Goal: Information Seeking & Learning: Learn about a topic

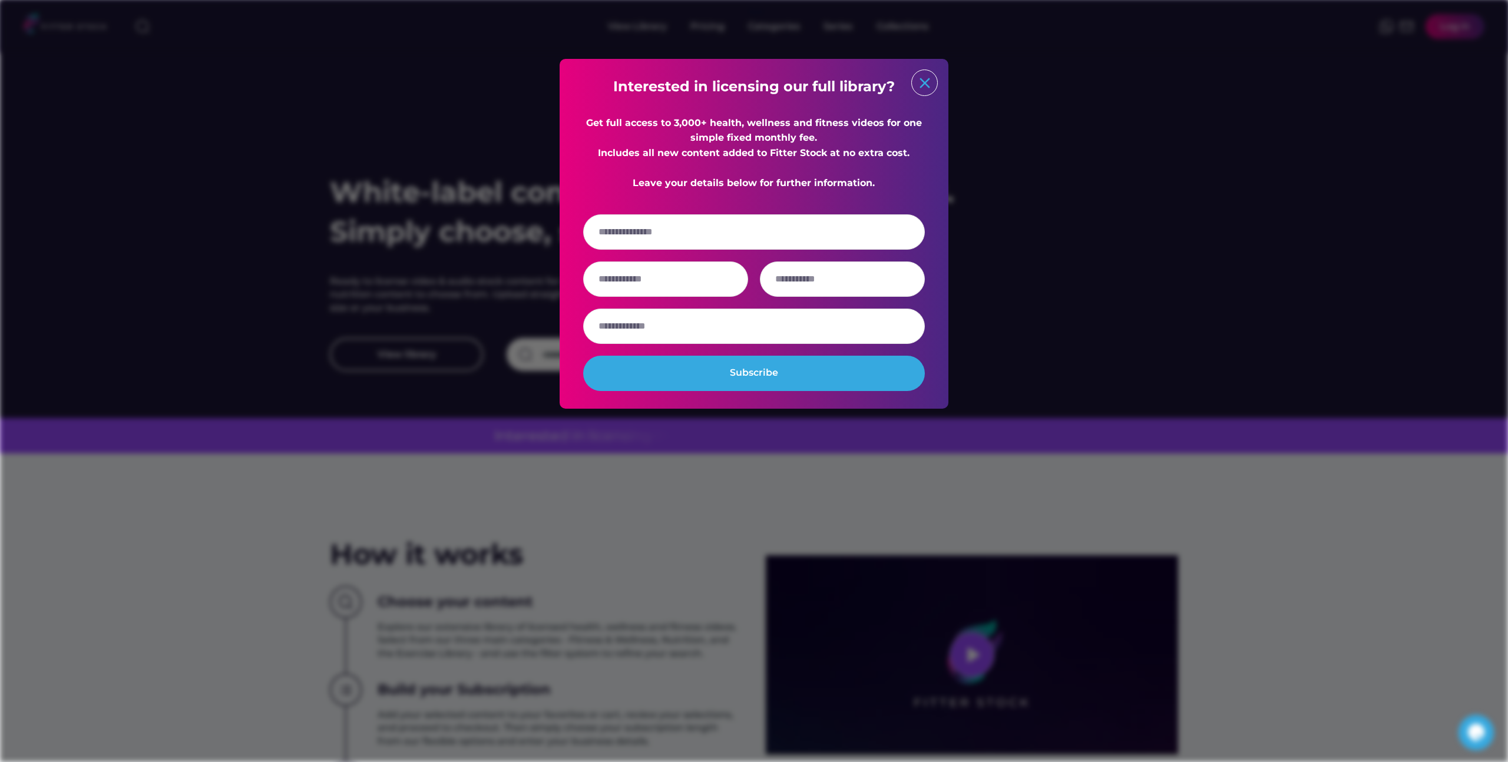
click at [928, 84] on text "close" at bounding box center [925, 83] width 18 height 18
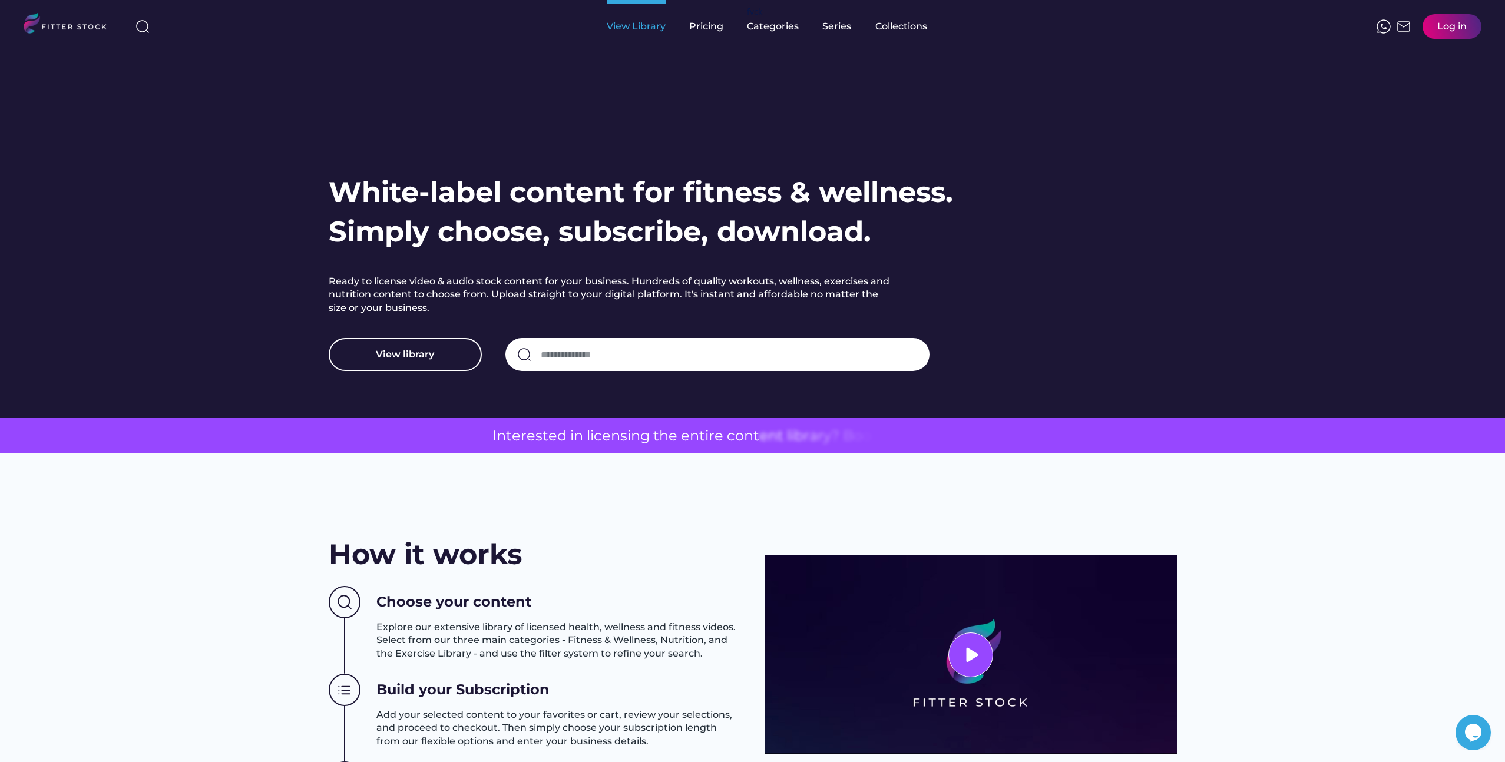
click at [628, 25] on div "View Library" at bounding box center [636, 26] width 59 height 13
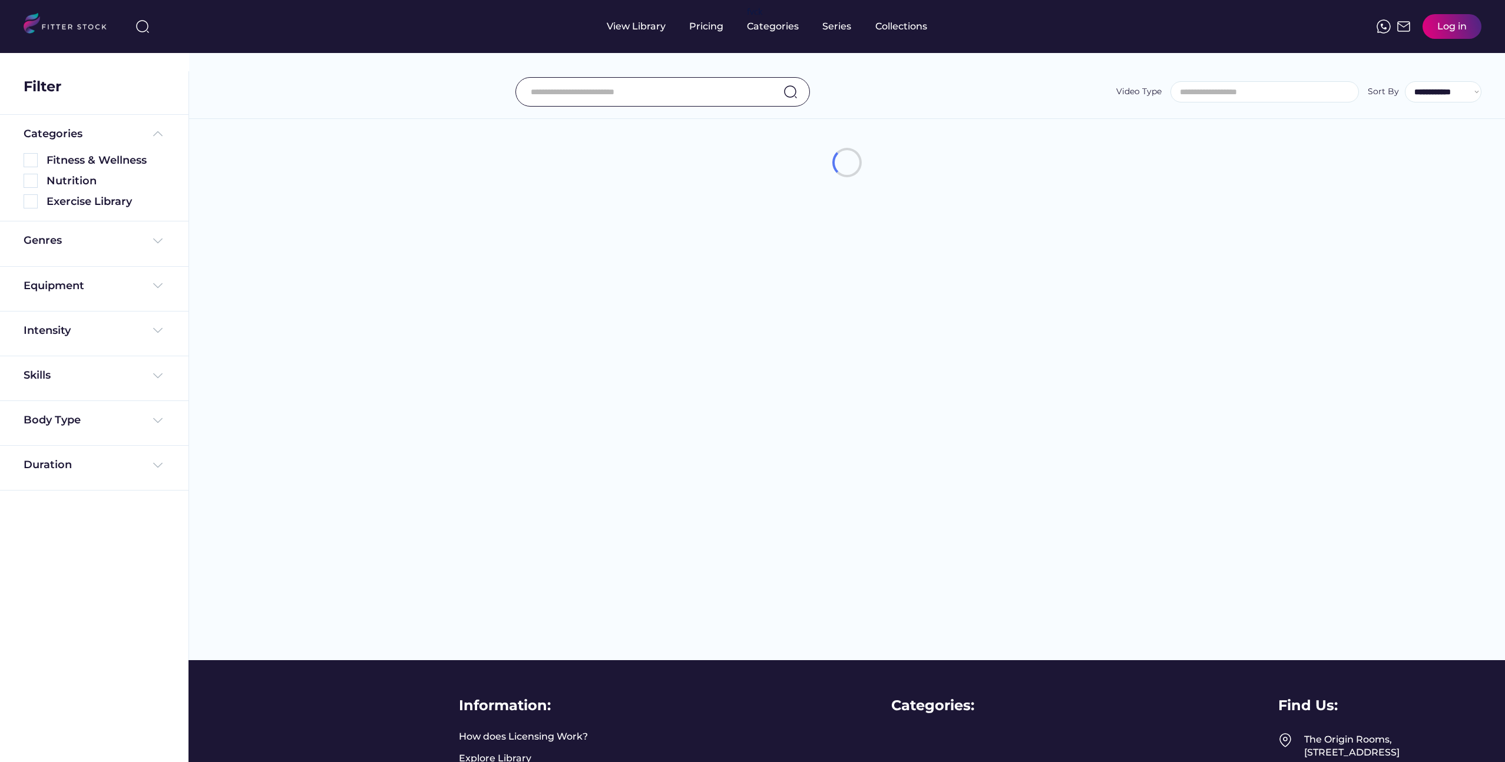
select select
select select "**********"
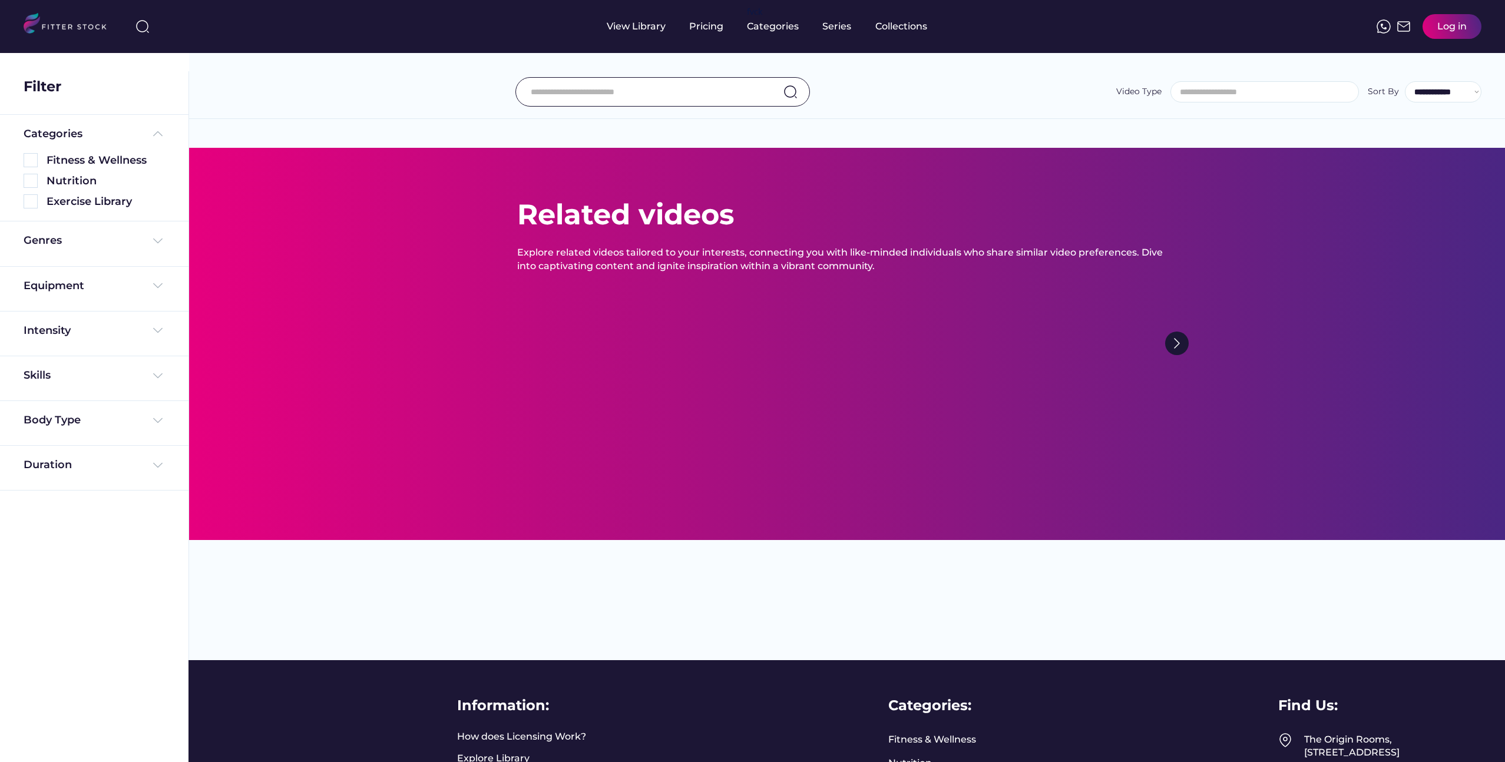
click at [102, 251] on div "Genres" at bounding box center [94, 243] width 141 height 21
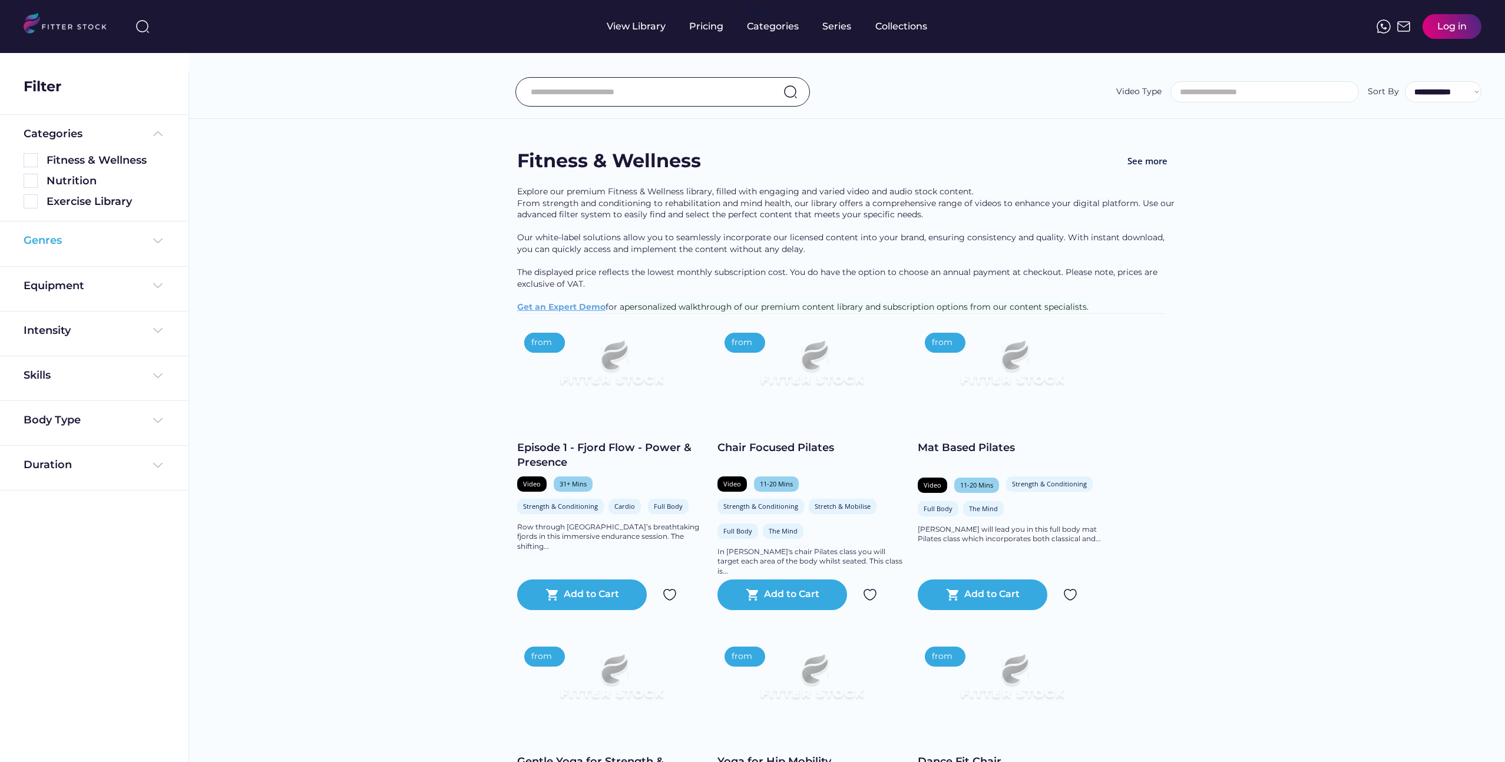
click at [138, 246] on div "Genres" at bounding box center [94, 240] width 141 height 15
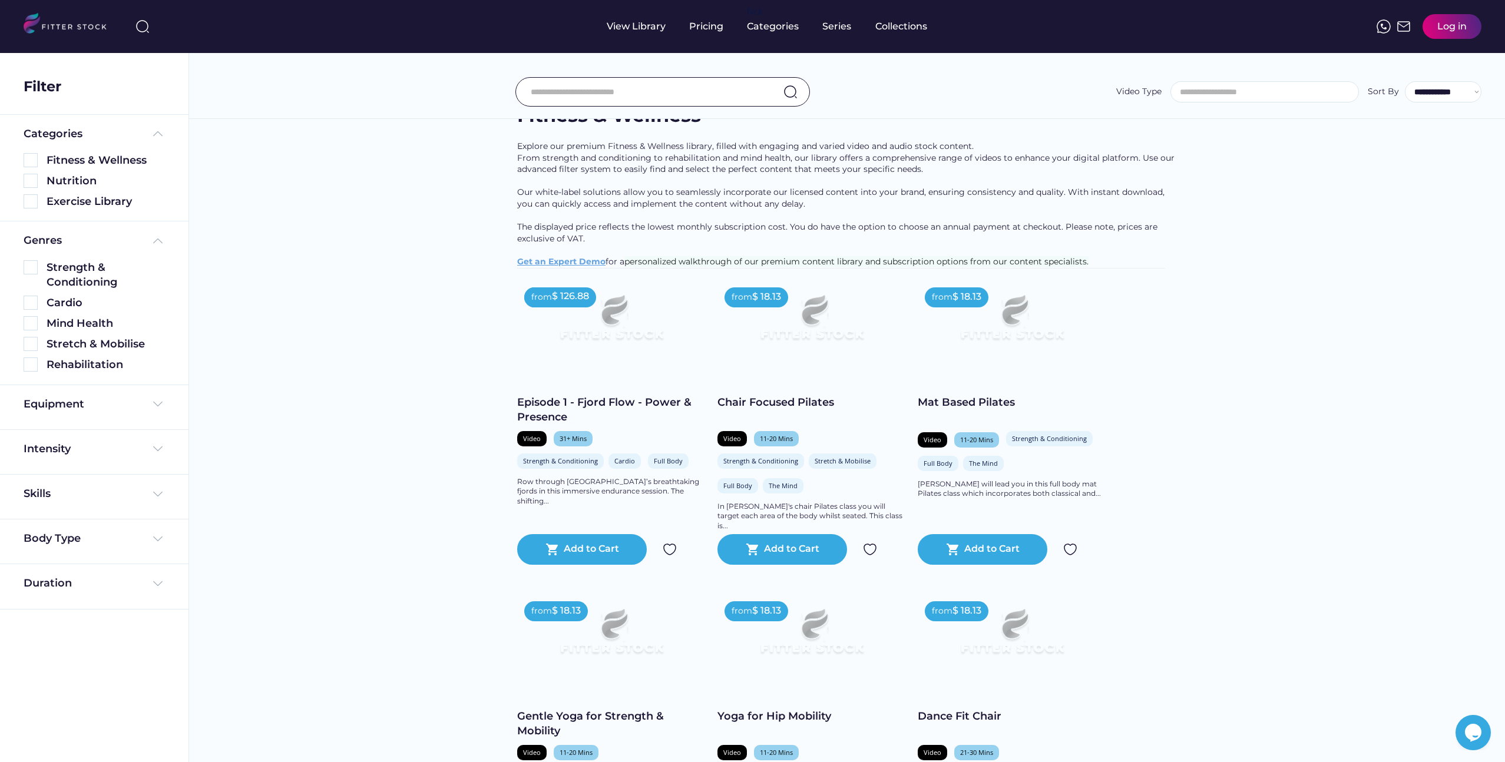
scroll to position [61, 0]
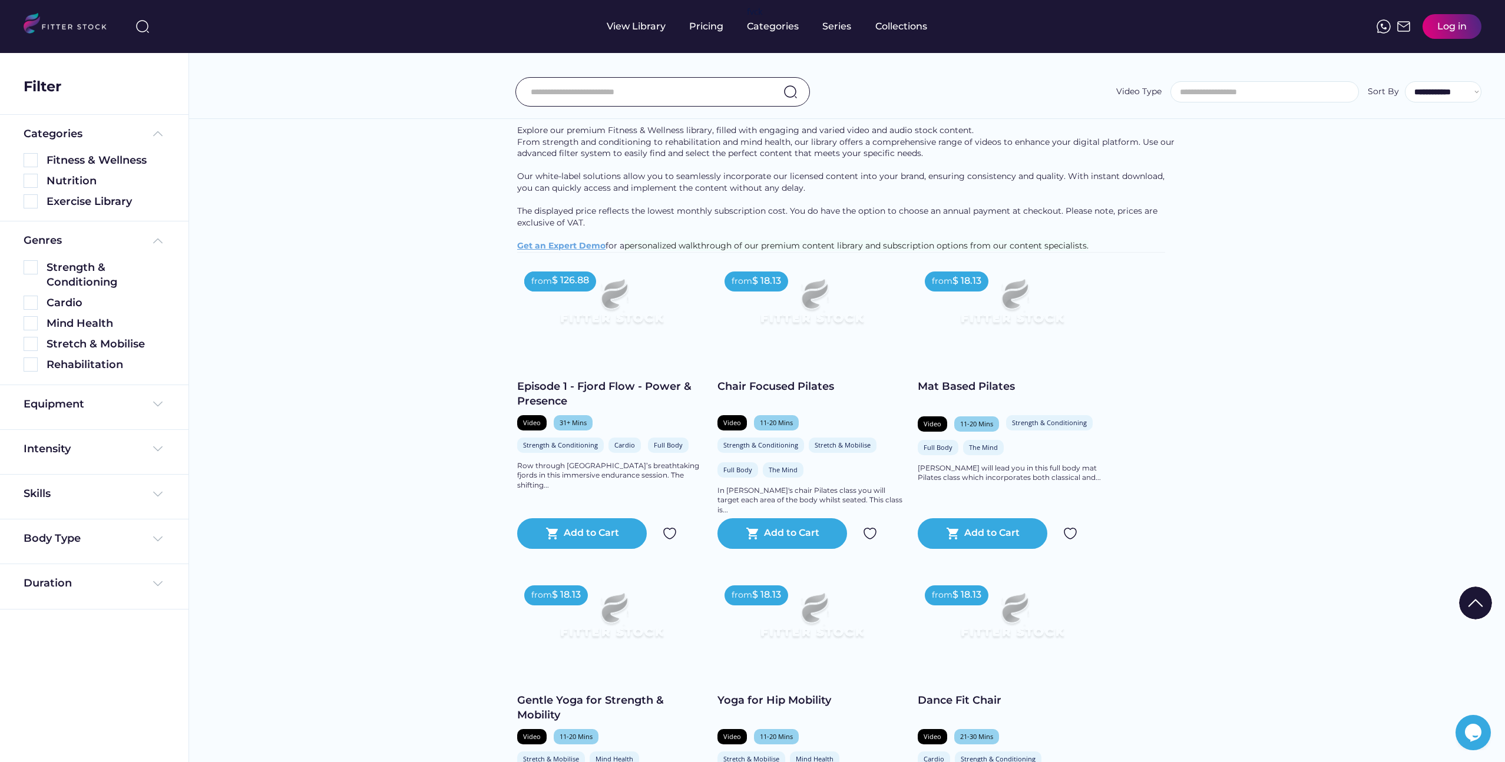
click at [141, 395] on div "Equipment" at bounding box center [94, 407] width 188 height 45
click at [141, 402] on div "Equipment" at bounding box center [94, 404] width 141 height 15
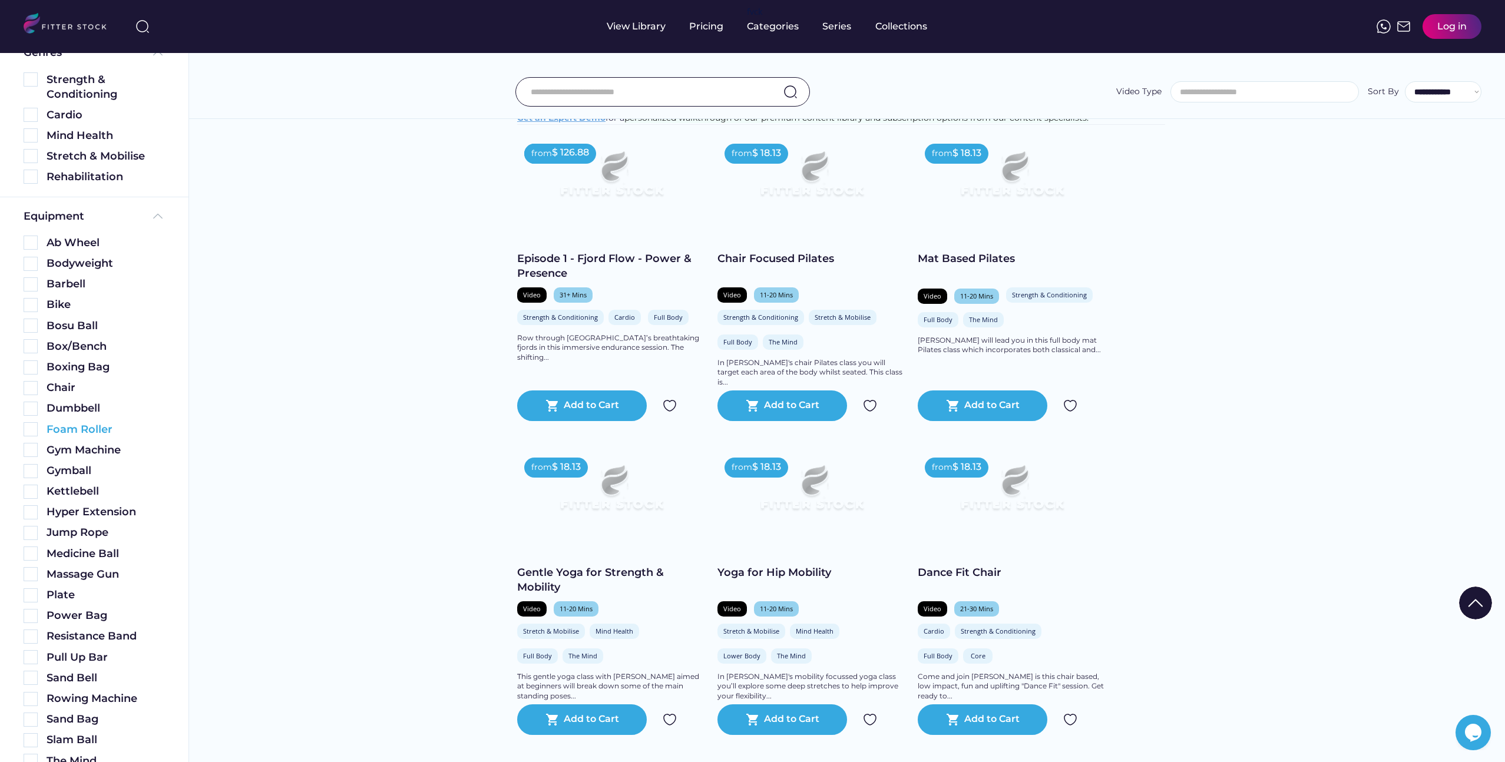
scroll to position [132, 0]
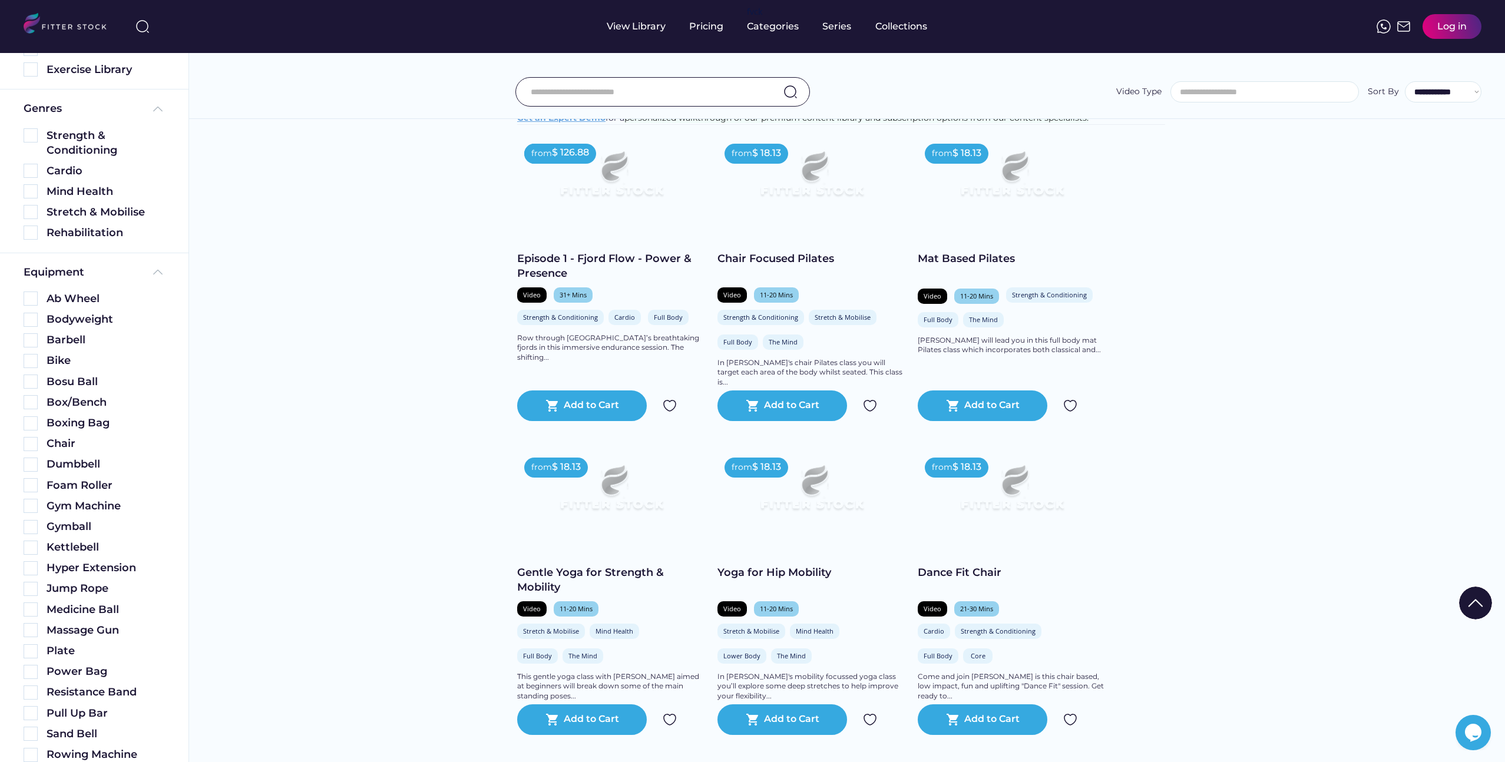
click at [568, 273] on div "Episode 1 - Fjord Flow - Power & Presence" at bounding box center [611, 266] width 188 height 29
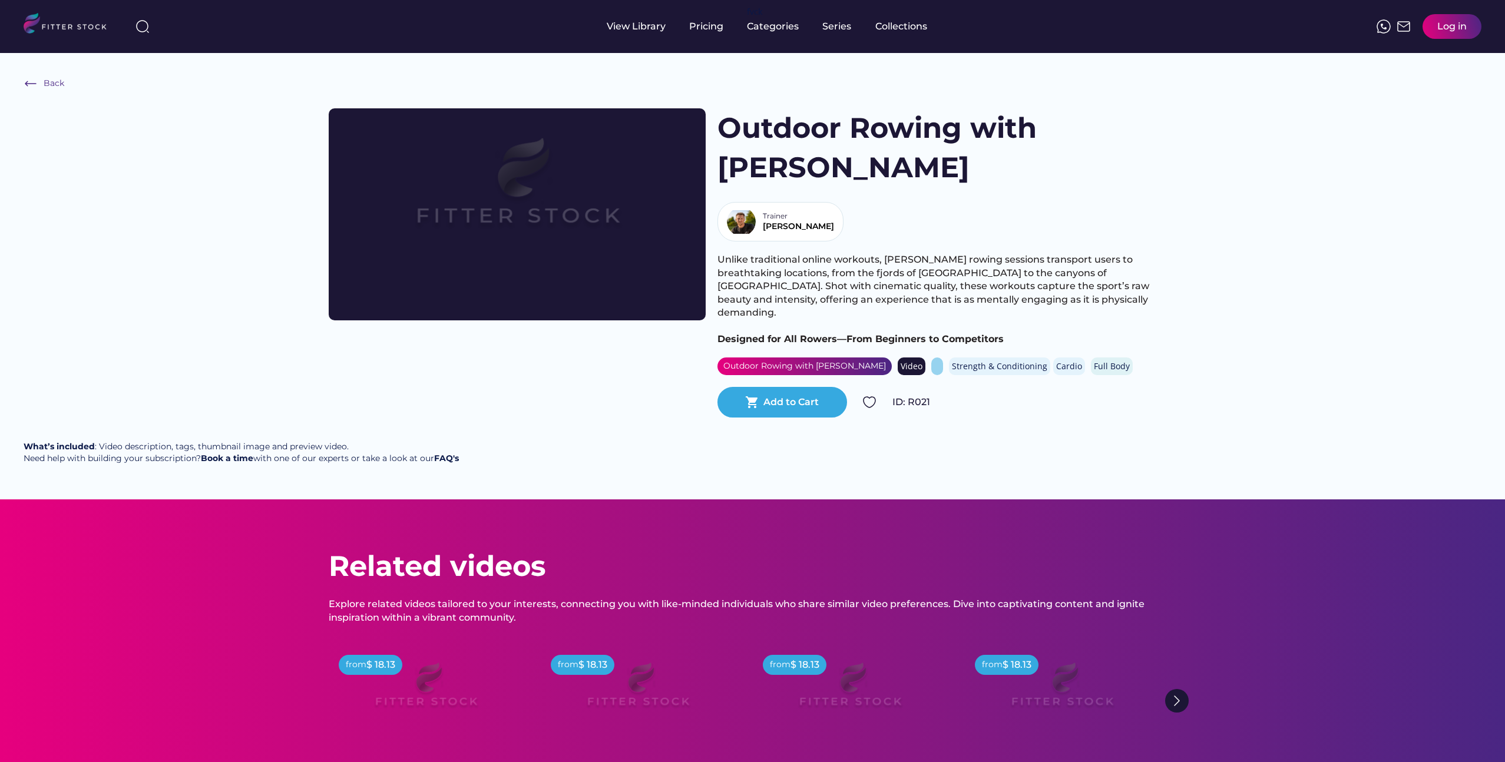
click at [952, 360] on div "Strength & Conditioning" at bounding box center [999, 366] width 95 height 12
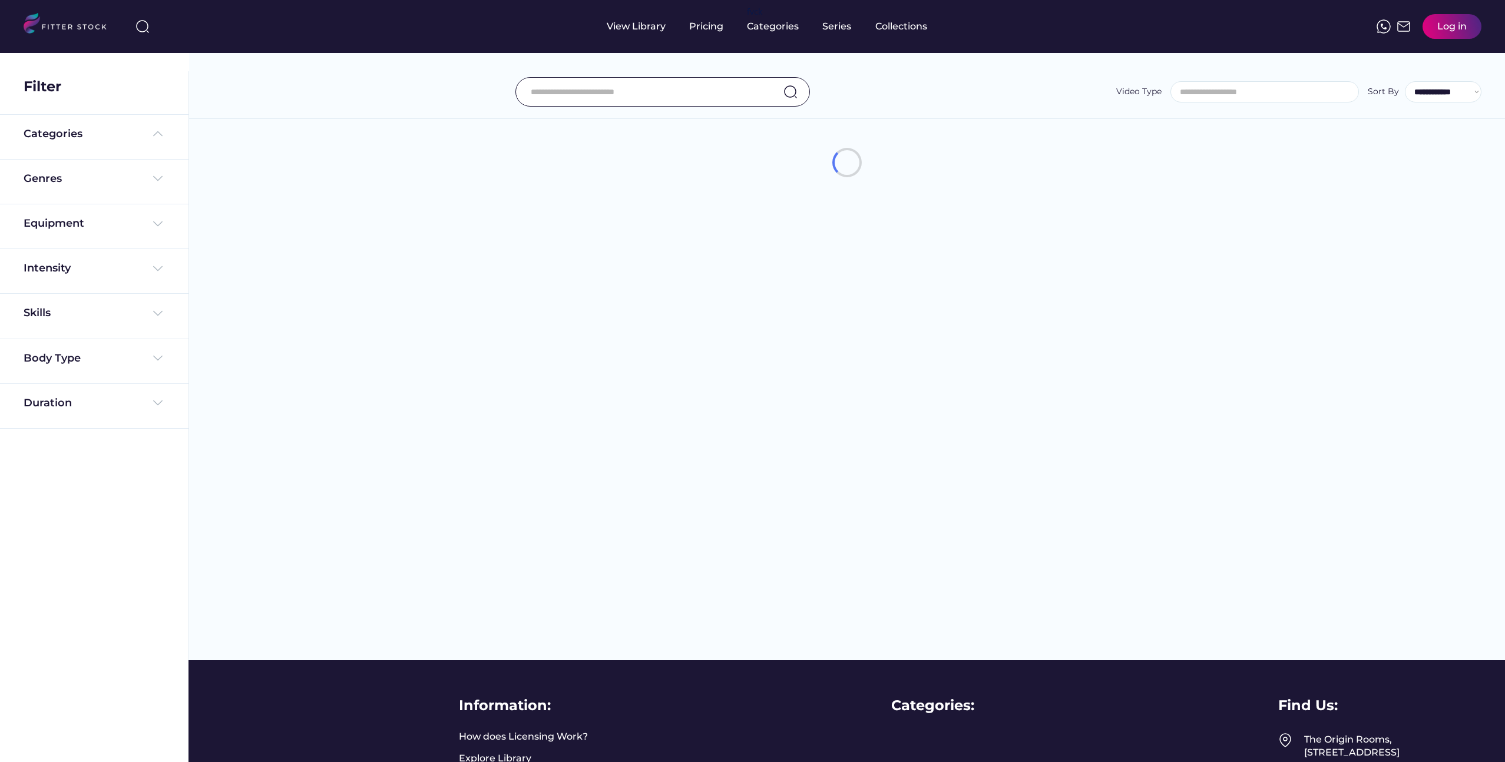
select select
select select "**********"
